Goal: Complete application form: Complete application form

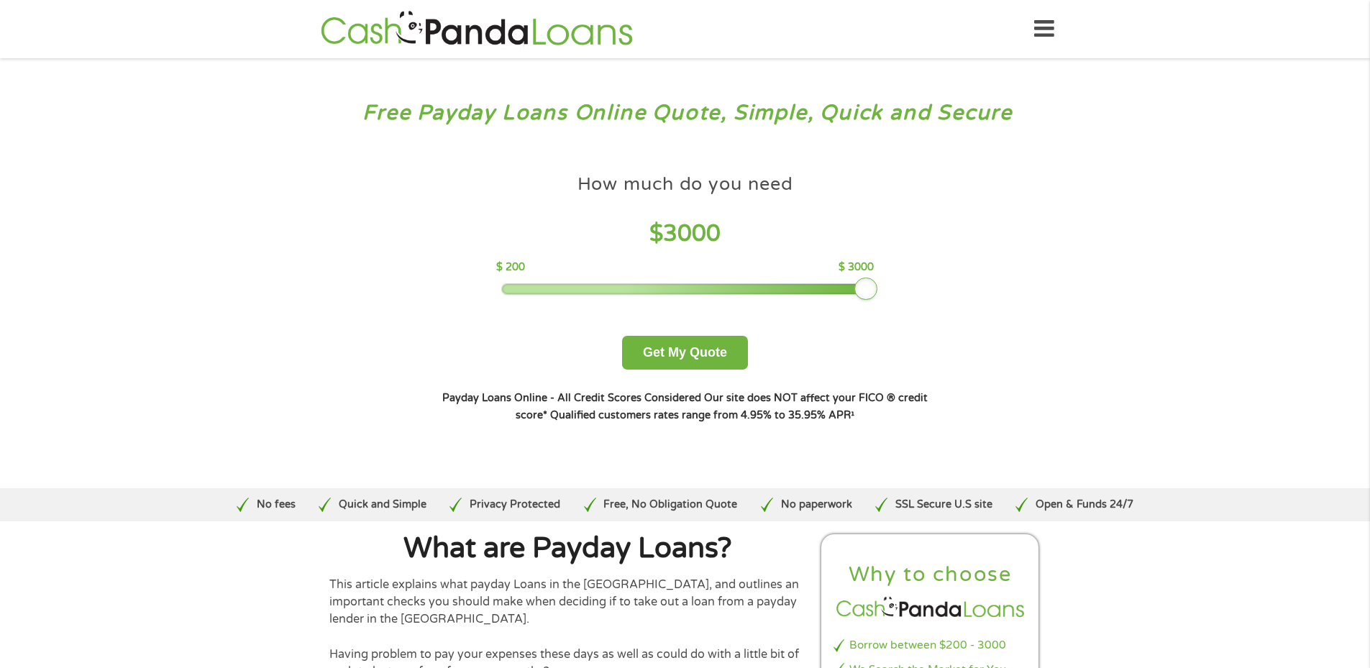
drag, startPoint x: 606, startPoint y: 285, endPoint x: 941, endPoint y: 285, distance: 334.4
click at [941, 285] on div "How much do you need? $300 $500 $750 $900 $1000 $1500 $2000 $2500 $3000 Other a…" at bounding box center [685, 294] width 550 height 303
click at [709, 350] on button "Get My Quote" at bounding box center [685, 353] width 126 height 34
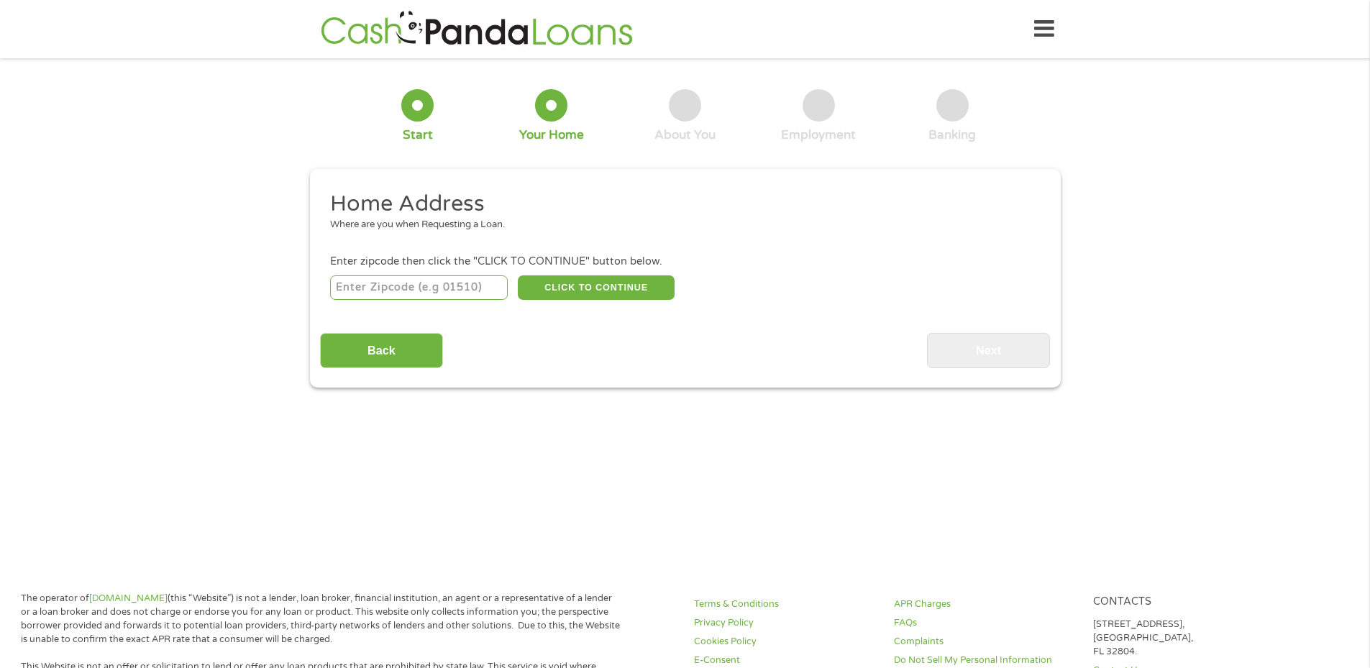
click at [410, 277] on input "number" at bounding box center [419, 287] width 178 height 24
type input "36203"
click at [649, 283] on button "CLICK TO CONTINUE" at bounding box center [596, 287] width 157 height 24
type input "36203"
type input "[GEOGRAPHIC_DATA]"
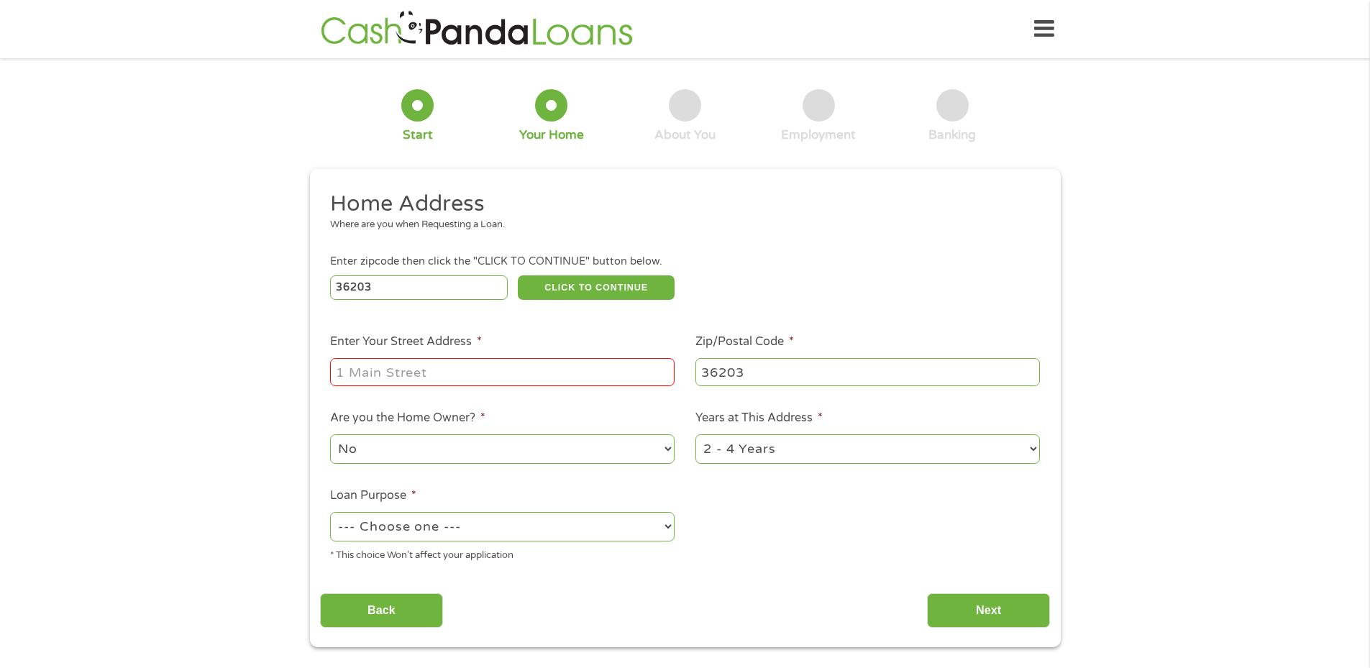
click at [388, 378] on input "Enter Your Street Address *" at bounding box center [502, 371] width 344 height 27
type input "[STREET_ADDRESS]"
select select "60months"
select select "other"
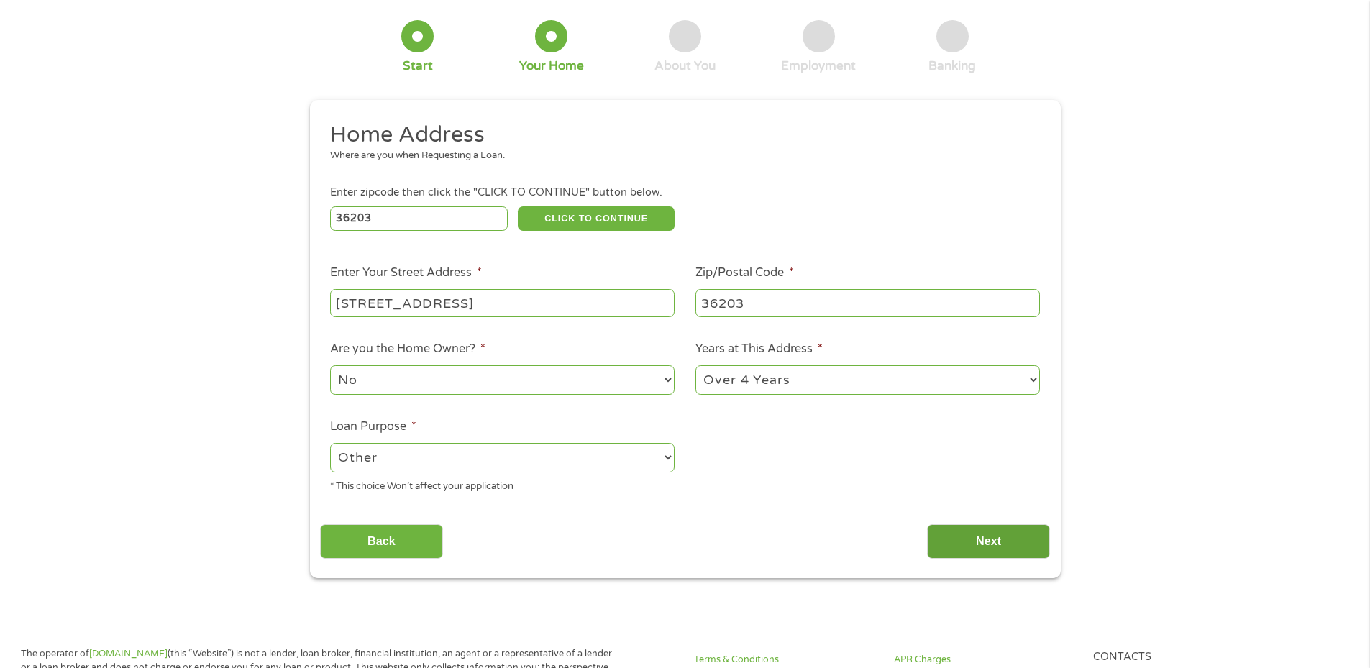
scroll to position [144, 0]
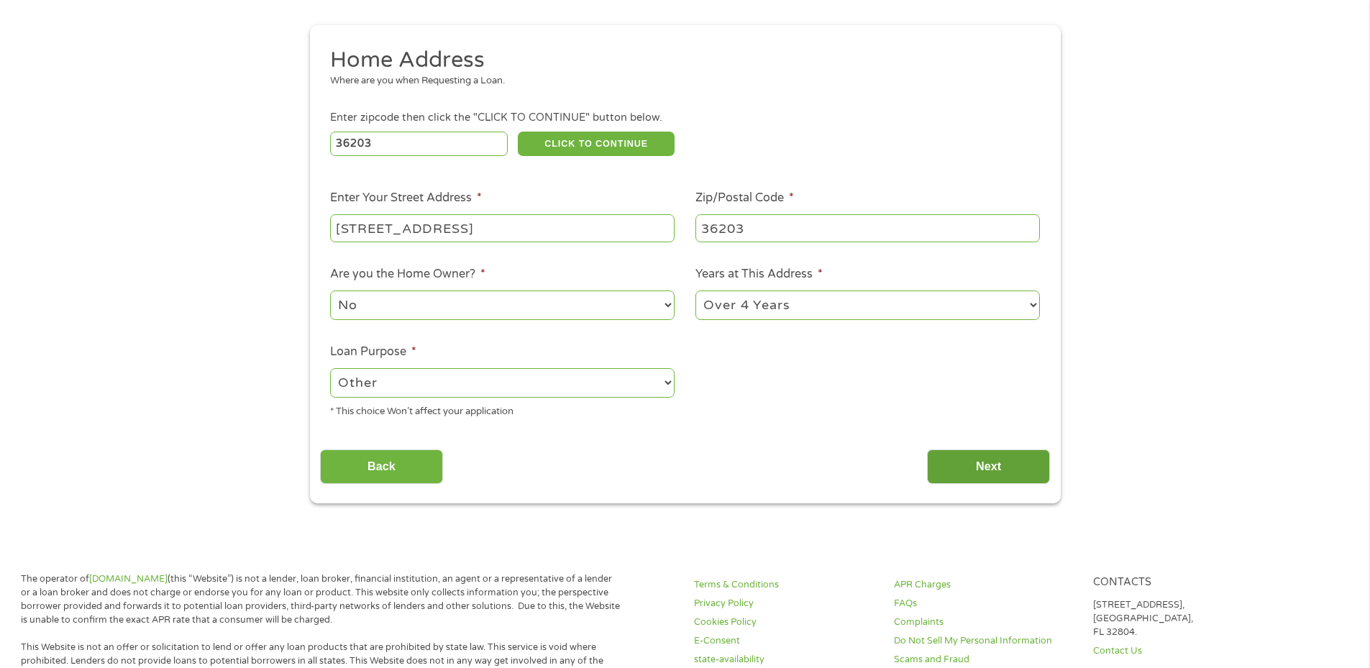
click at [997, 460] on input "Next" at bounding box center [988, 466] width 123 height 35
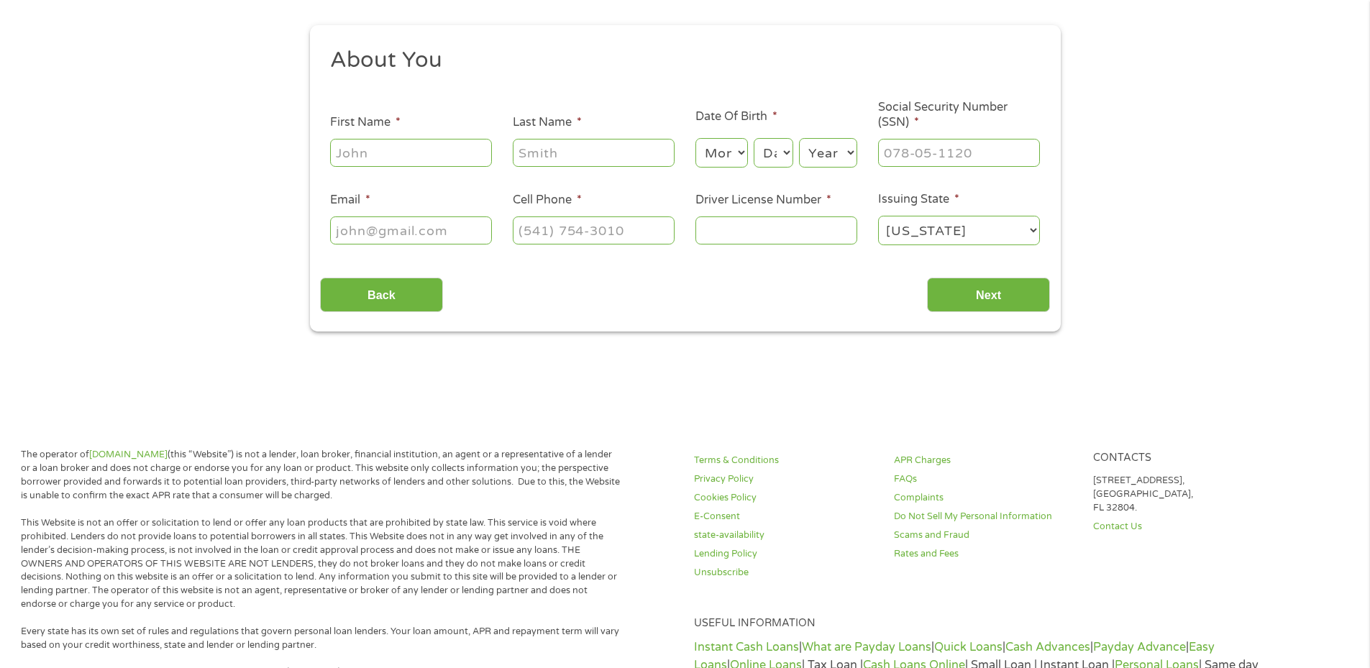
scroll to position [0, 0]
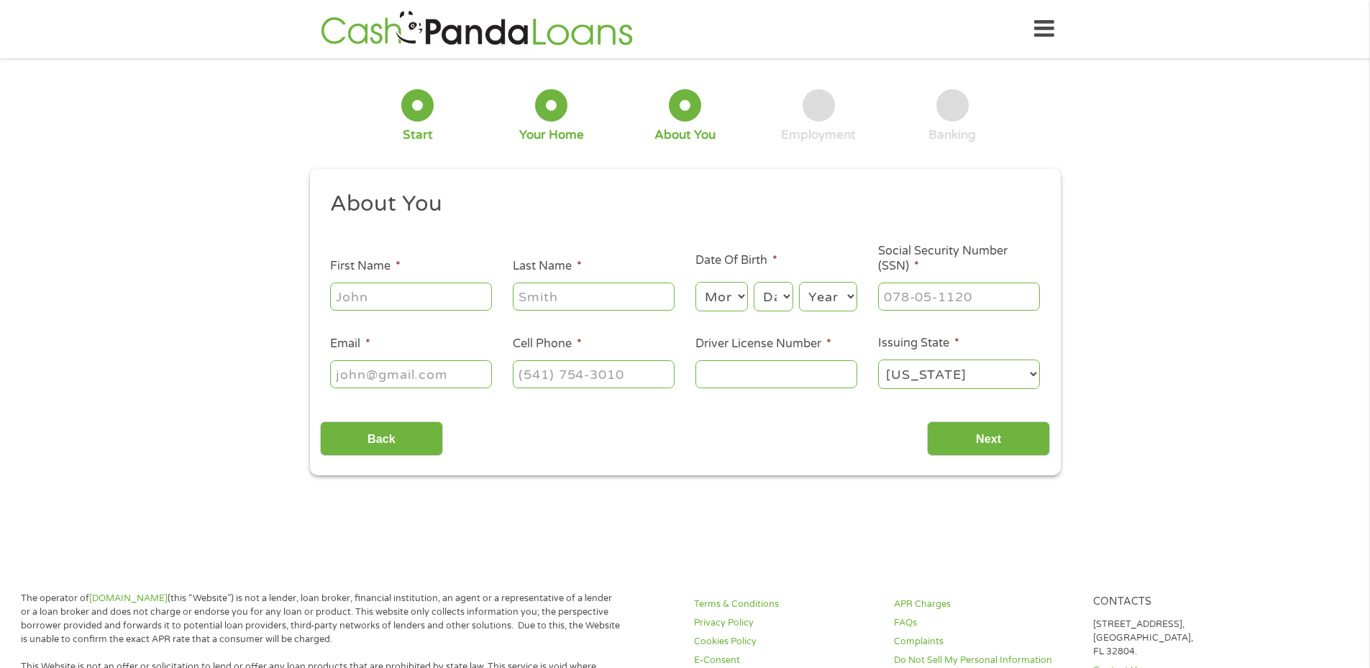
click at [441, 303] on input "First Name *" at bounding box center [411, 296] width 162 height 27
type input "nickolas"
click at [623, 296] on input "Last Name *" at bounding box center [594, 296] width 162 height 27
type input "cuningham"
select select "4"
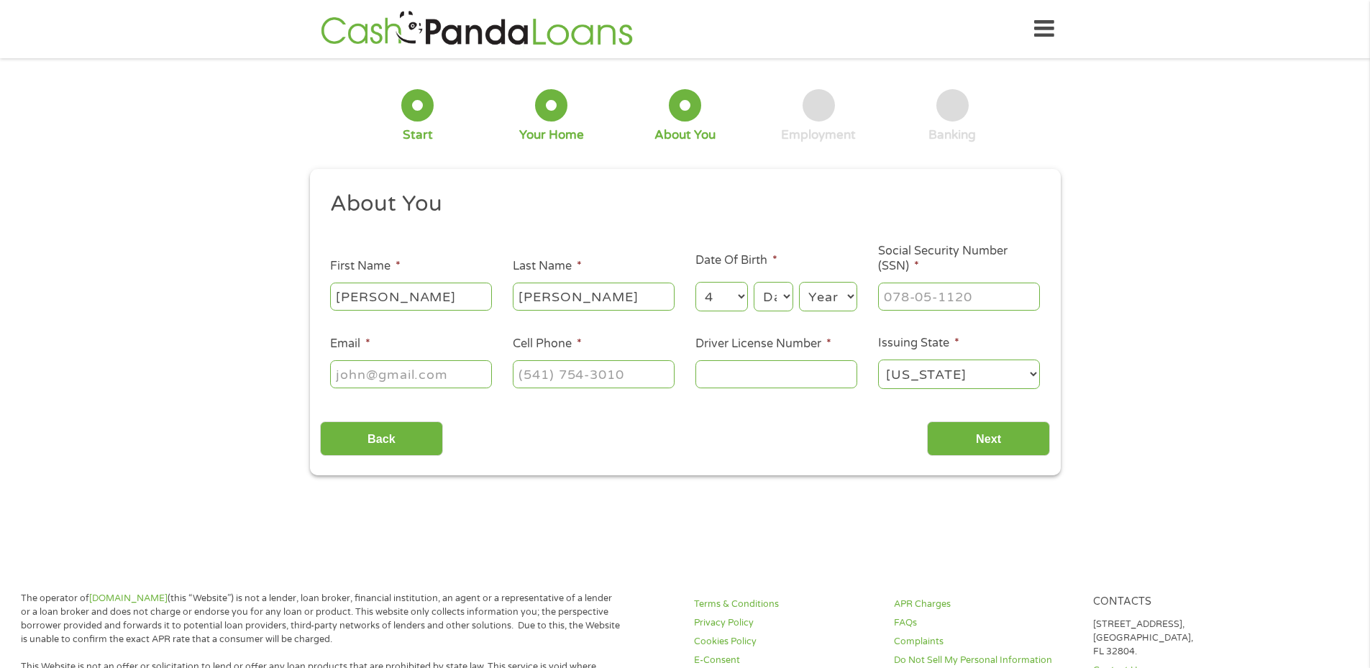
select select "14"
select select "1989"
click at [916, 298] on input "Social Security Number (SSN) *" at bounding box center [959, 296] width 162 height 27
type input "416-33-6304"
click at [747, 378] on input "Driver License Number *" at bounding box center [776, 373] width 162 height 27
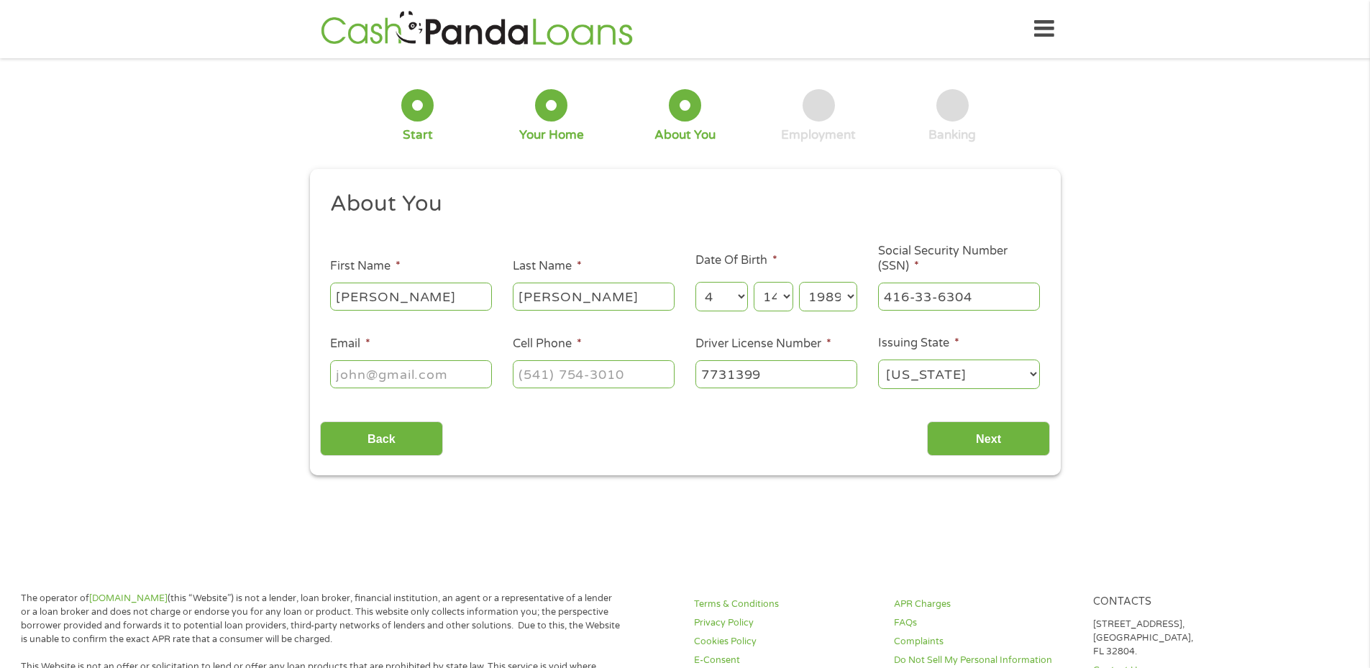
type input "7731399"
click at [542, 384] on input "Cell Phone *" at bounding box center [594, 373] width 162 height 27
type input "(256) 294-2462"
click at [408, 375] on input "Email *" at bounding box center [411, 373] width 162 height 27
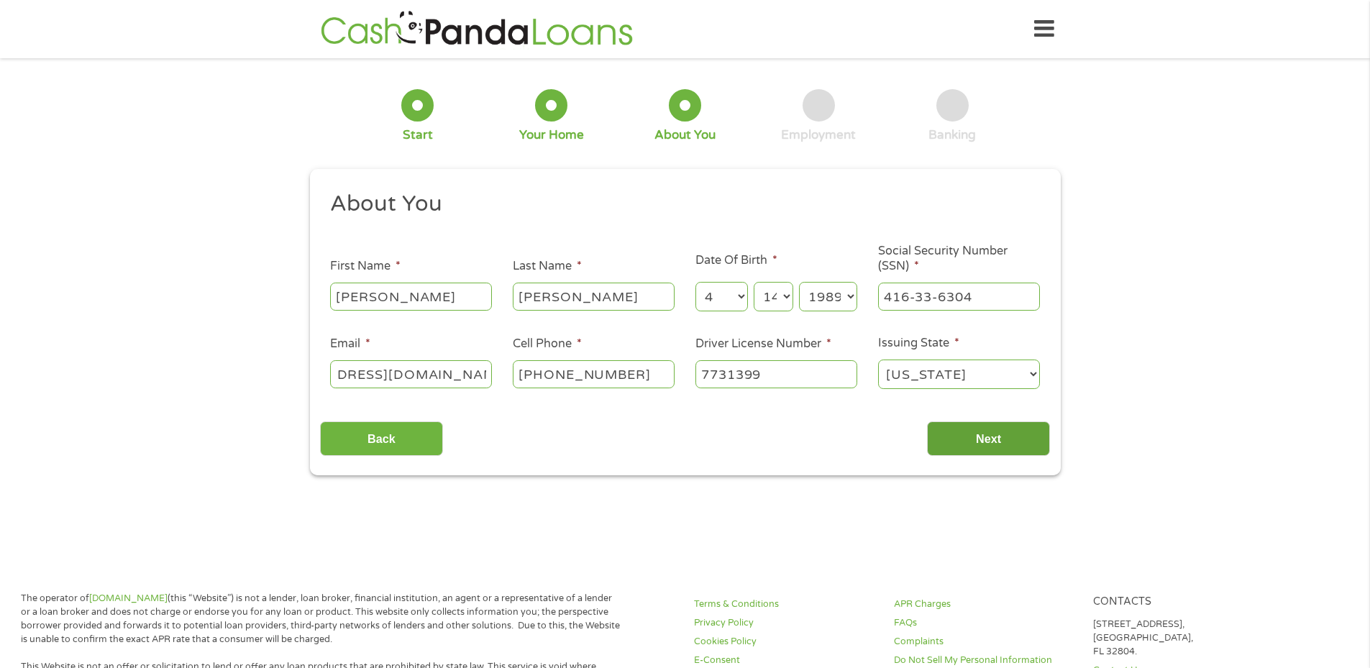
type input "nickcunningham3398@gmail.com"
click at [974, 442] on input "Next" at bounding box center [988, 438] width 123 height 35
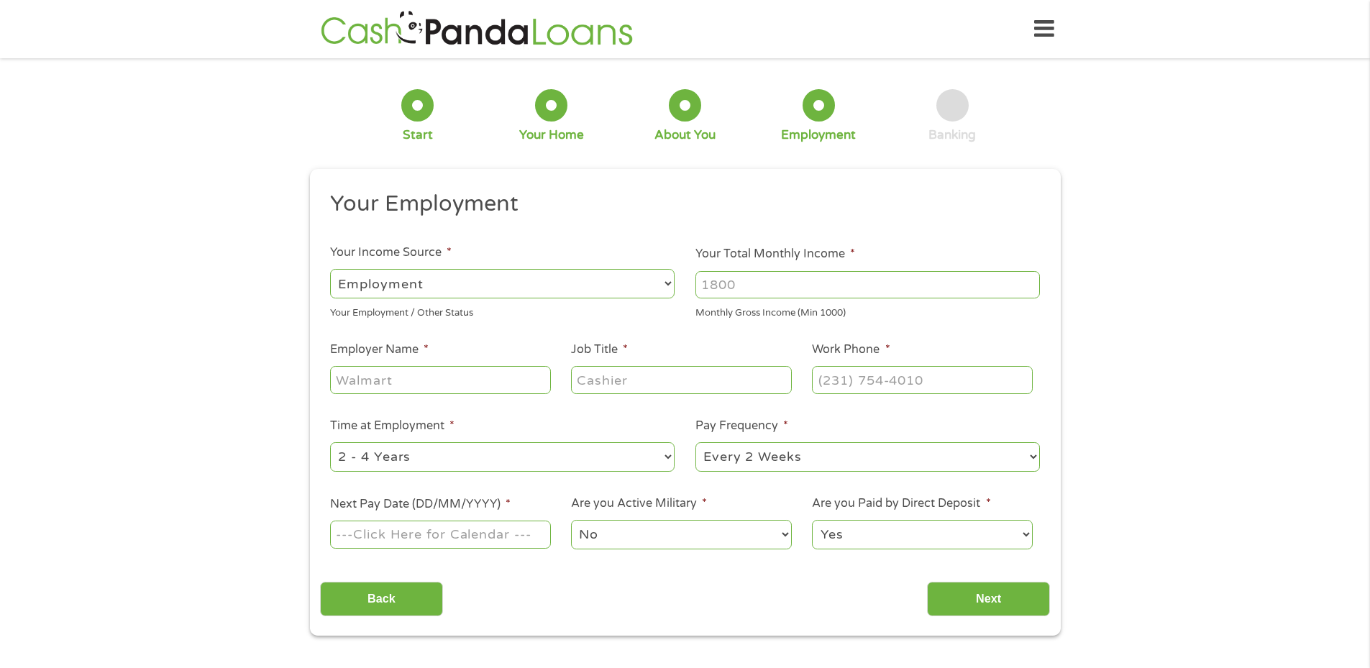
click at [728, 291] on input "Your Total Monthly Income *" at bounding box center [867, 284] width 344 height 27
click at [441, 379] on input "Employer Name *" at bounding box center [440, 379] width 220 height 27
type input "tyler union"
click at [644, 388] on input "Job Title *" at bounding box center [681, 379] width 220 height 27
type input "machinist"
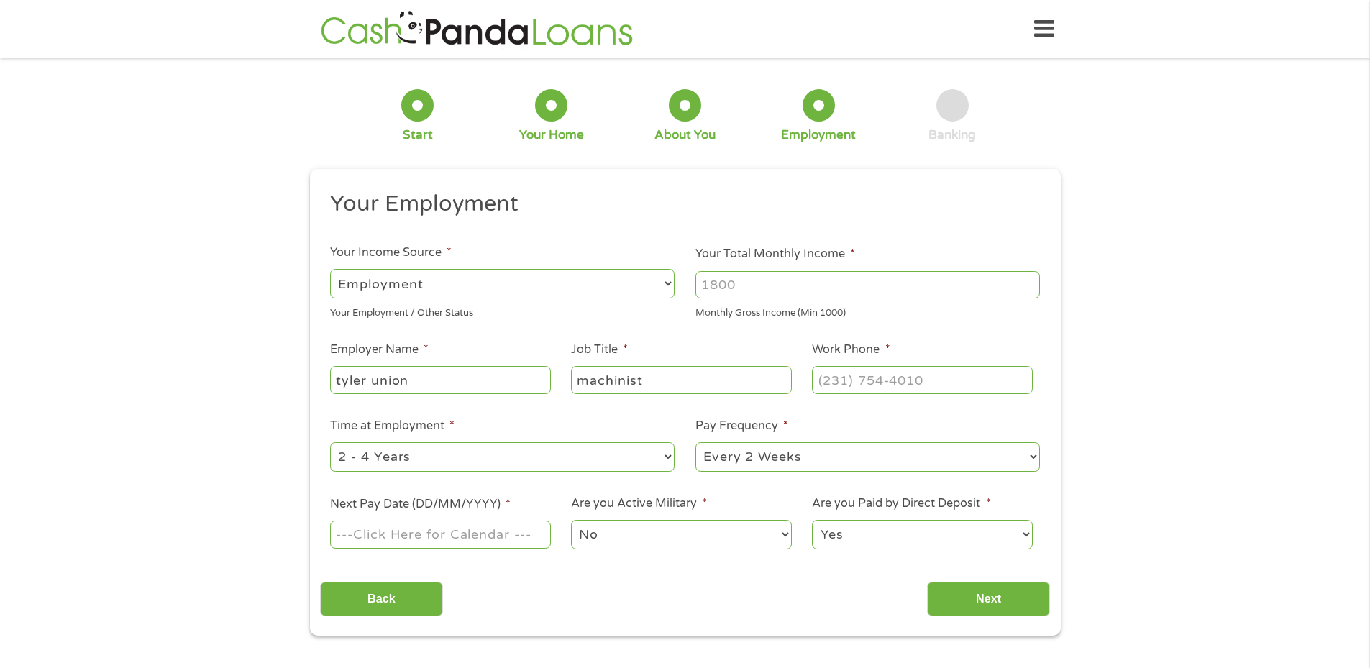
click at [887, 378] on input "Work Phone *" at bounding box center [922, 379] width 220 height 27
type input "(256) 236-7601"
click at [549, 444] on div "--- Choose one --- 1 Year or less 1 - 2 Years 2 - 4 Years Over 4 Years" at bounding box center [502, 457] width 344 height 35
select select "60months"
select select "weekly"
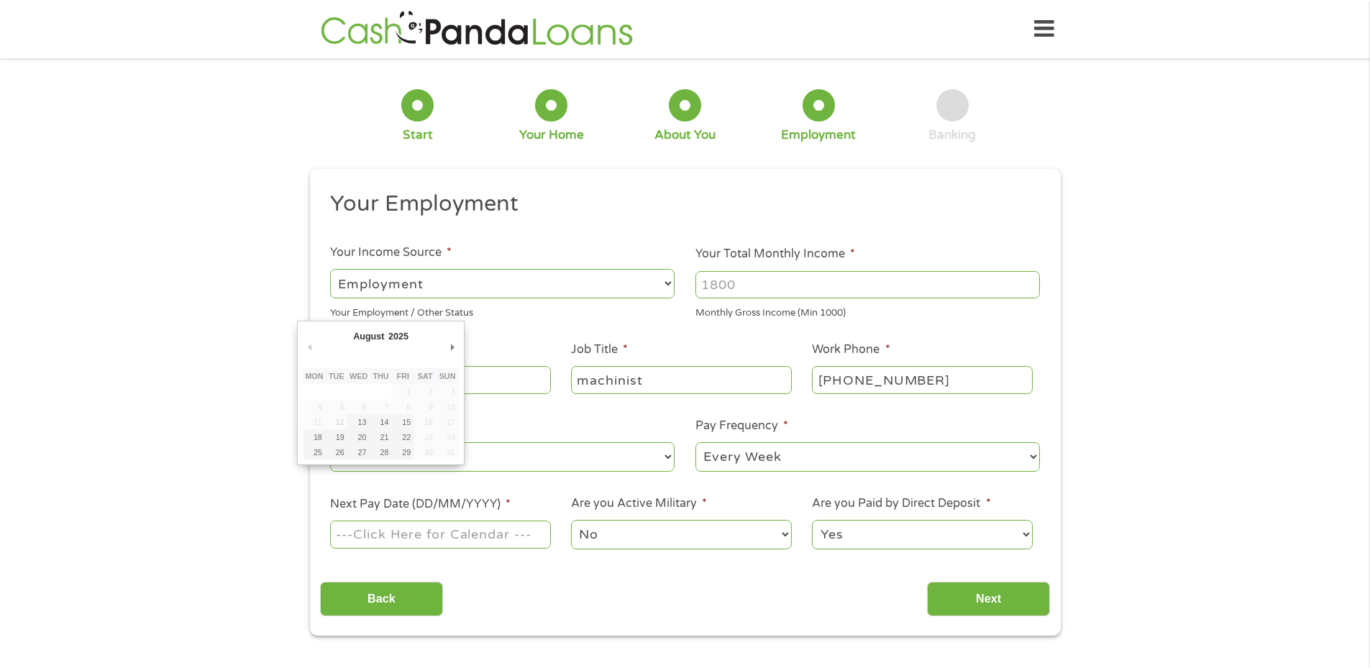
click at [357, 538] on input "Next Pay Date (DD/MM/YYYY) *" at bounding box center [440, 534] width 220 height 27
click at [504, 539] on input "Next Pay Date (DD/MM/YYYY) *" at bounding box center [440, 534] width 220 height 27
type input "15/08/2025"
click at [796, 293] on input "Your Total Monthly Income *" at bounding box center [867, 284] width 344 height 27
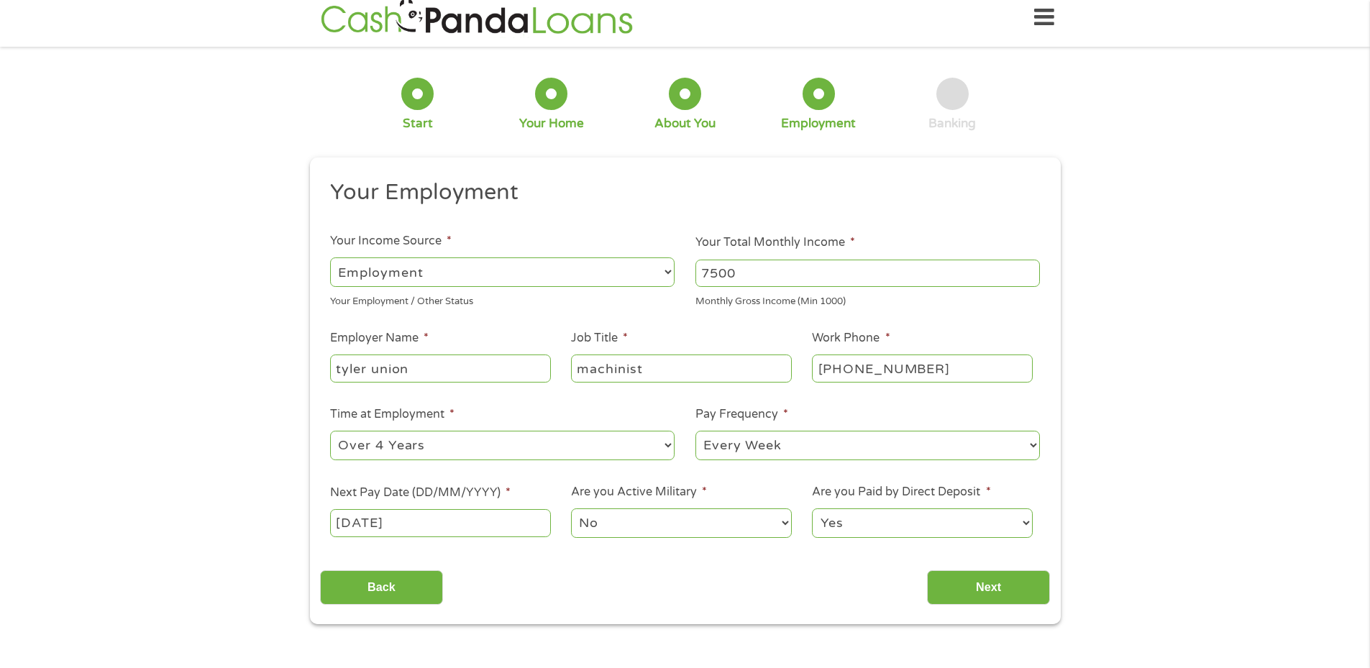
scroll to position [216, 0]
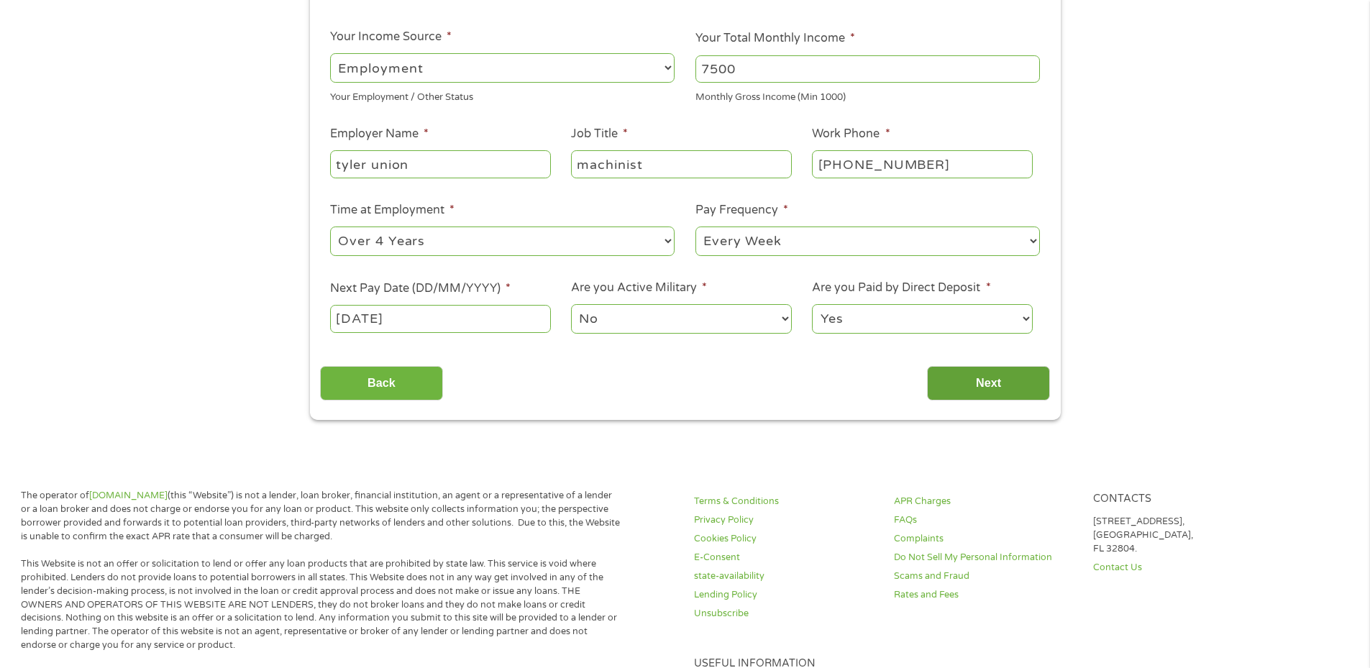
type input "7500"
click at [961, 382] on input "Next" at bounding box center [988, 383] width 123 height 35
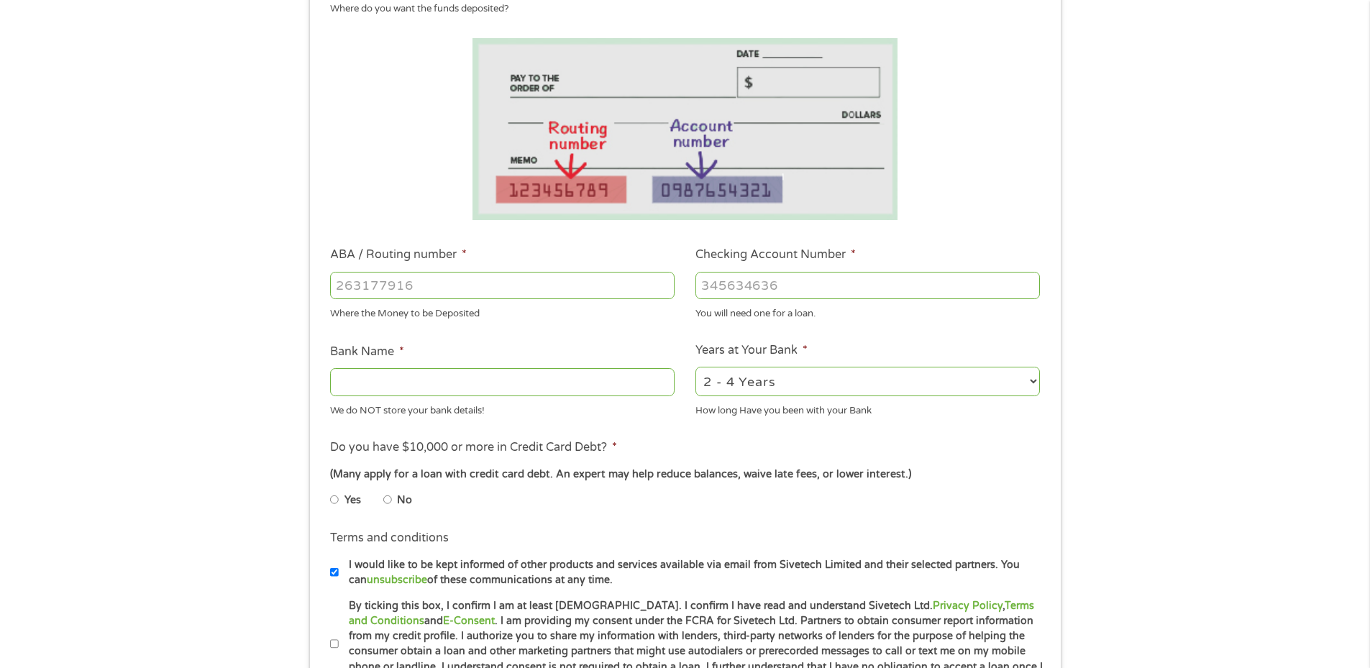
click at [369, 288] on input "ABA / Routing number *" at bounding box center [502, 285] width 344 height 27
type input "256074974"
type input "NAVY FEDERAL CREDIT UNION"
type input "256074974"
click at [730, 295] on input "Checking Account Number *" at bounding box center [867, 285] width 344 height 27
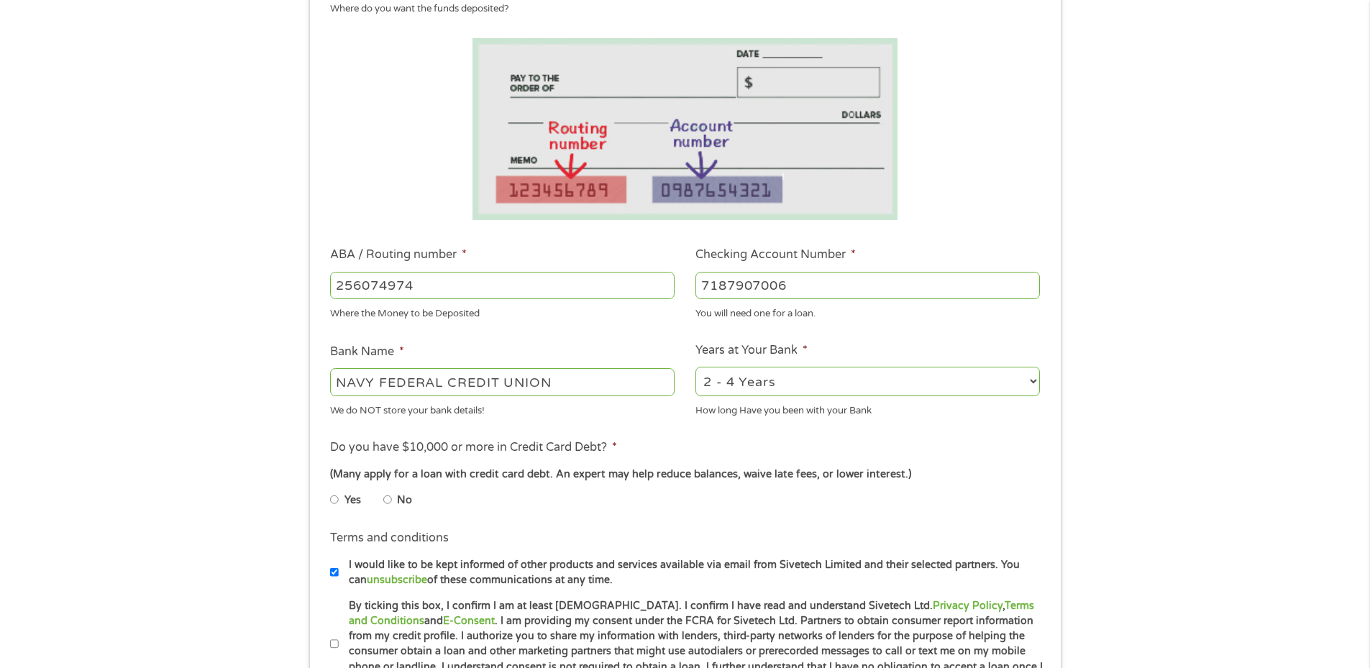
type input "7187907006"
select select "60months"
click at [401, 500] on label "No" at bounding box center [404, 501] width 15 height 16
click at [392, 500] on input "No" at bounding box center [387, 499] width 9 height 23
radio input "true"
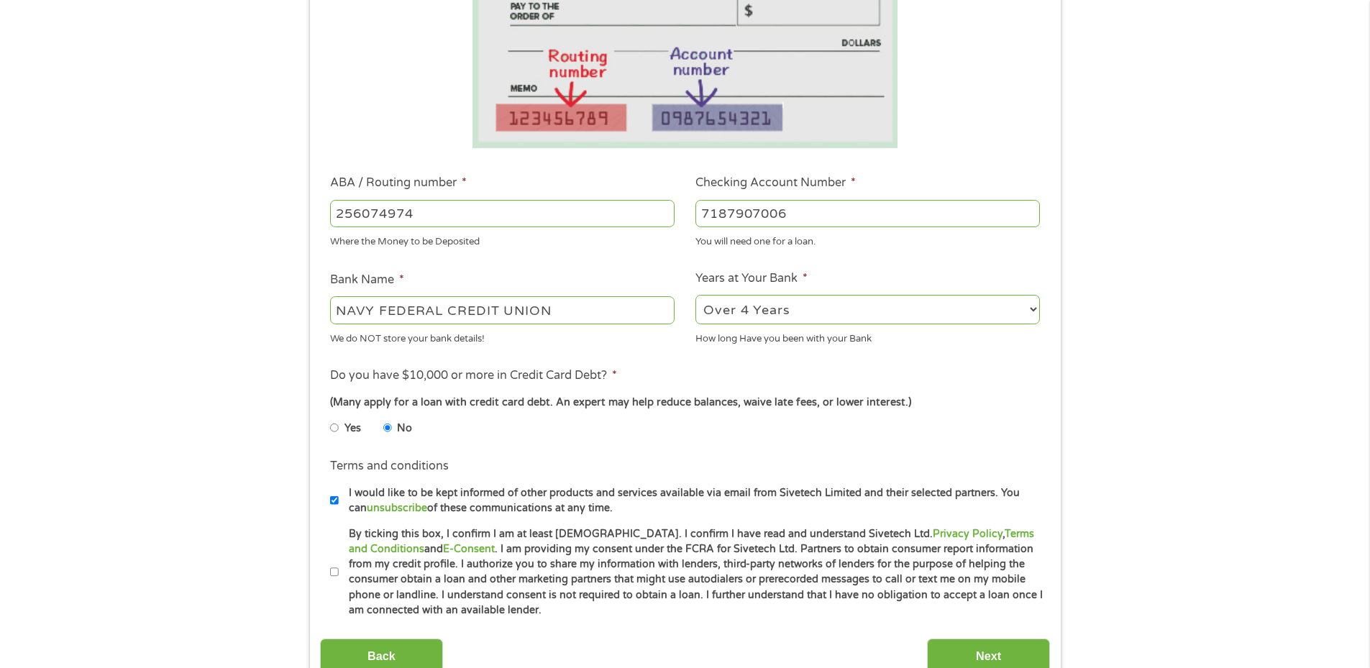
scroll to position [360, 0]
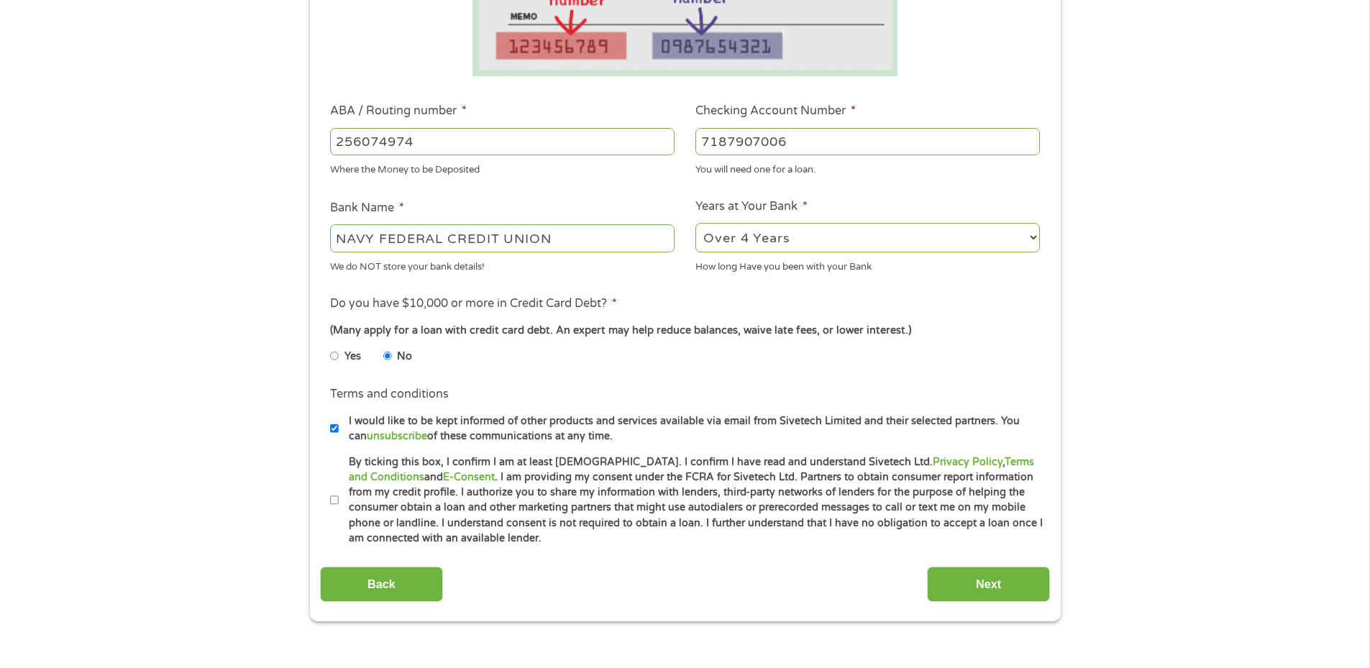
click at [334, 504] on input "By ticking this box, I confirm I am at least 18 years old. I confirm I have rea…" at bounding box center [334, 500] width 9 height 23
checkbox input "true"
click at [997, 578] on input "Next" at bounding box center [988, 584] width 123 height 35
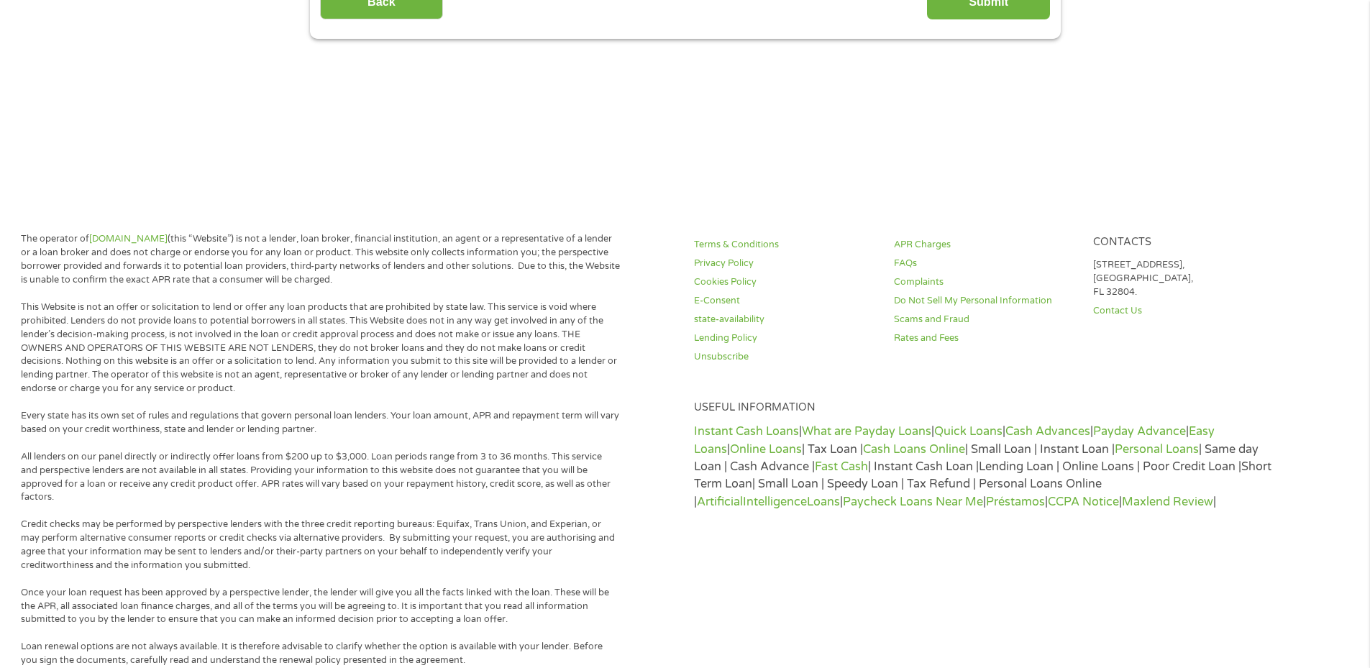
scroll to position [0, 0]
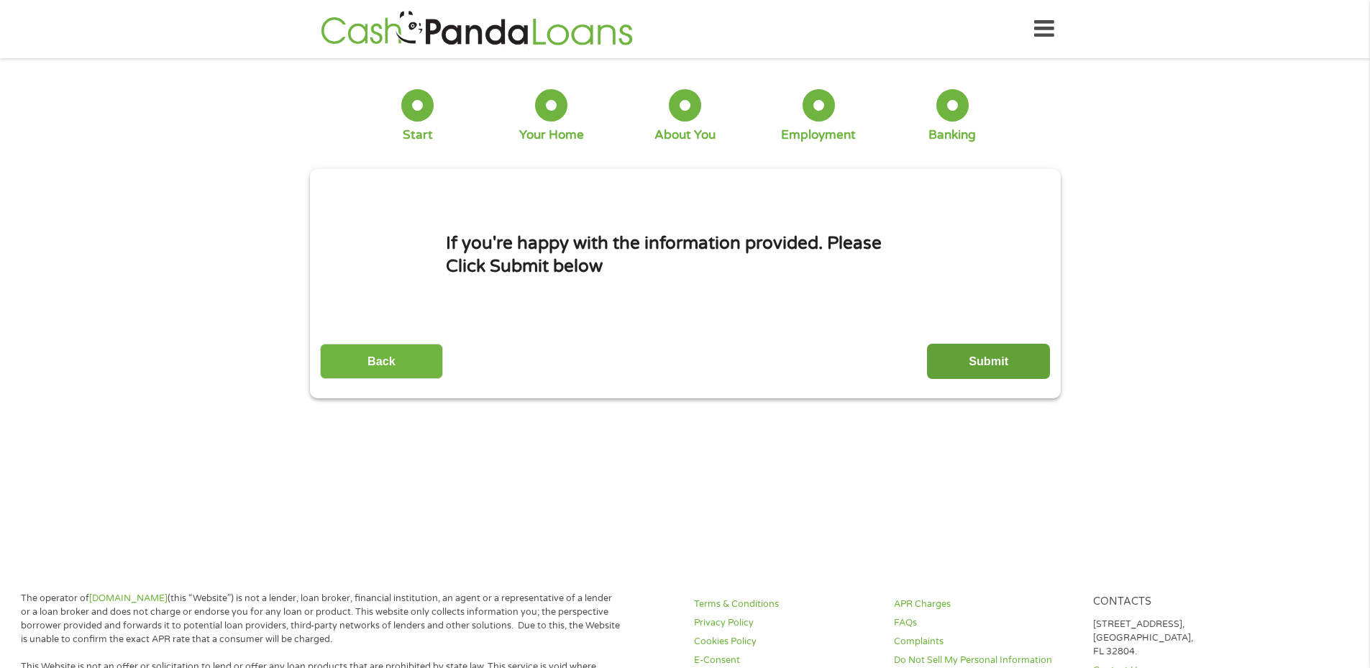
click at [960, 353] on input "Submit" at bounding box center [988, 361] width 123 height 35
